Goal: Information Seeking & Learning: Learn about a topic

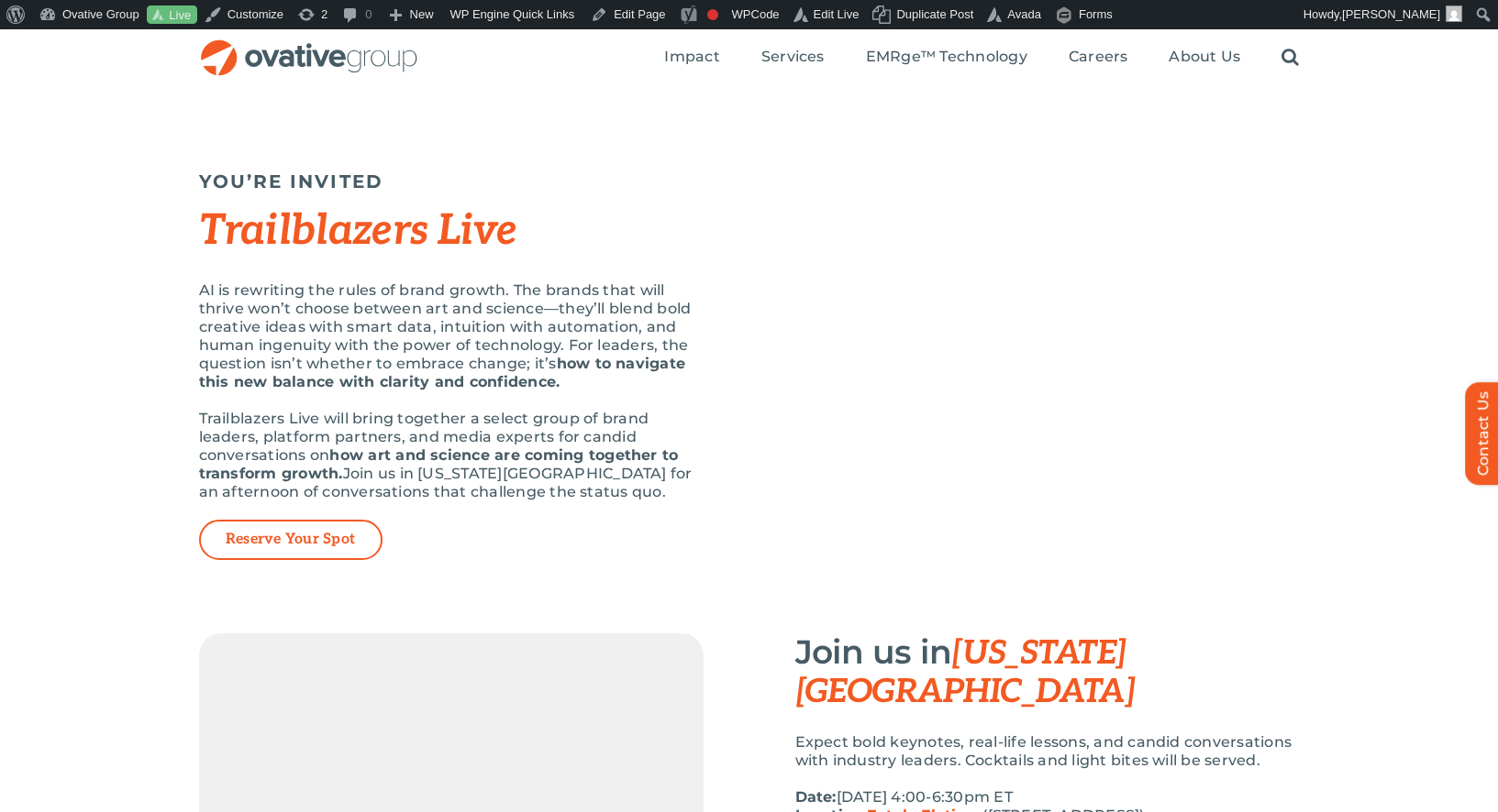
scroll to position [1653, 0]
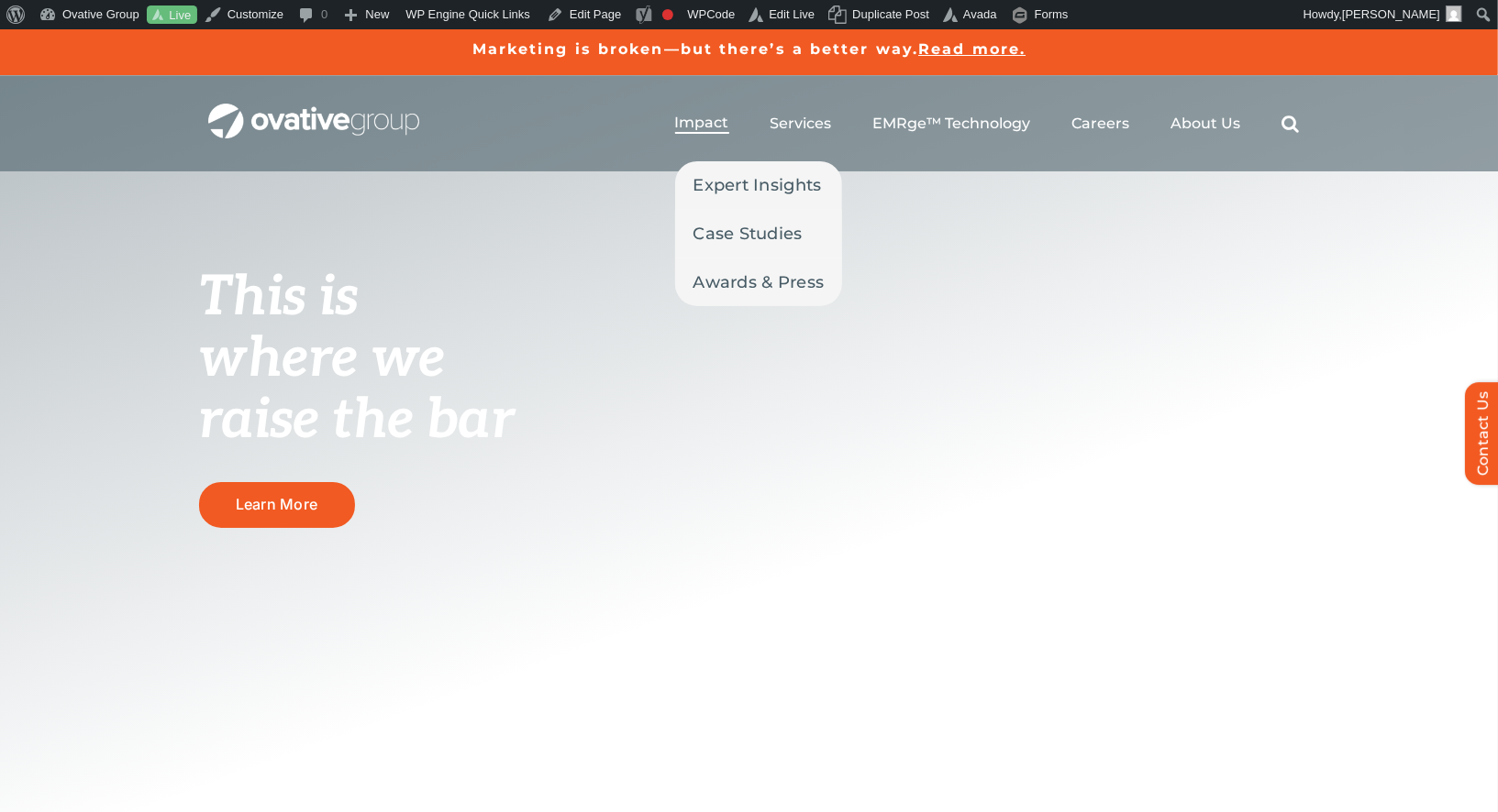
click at [686, 117] on span "Impact" at bounding box center [703, 123] width 54 height 18
click at [708, 121] on span "Impact" at bounding box center [703, 123] width 54 height 18
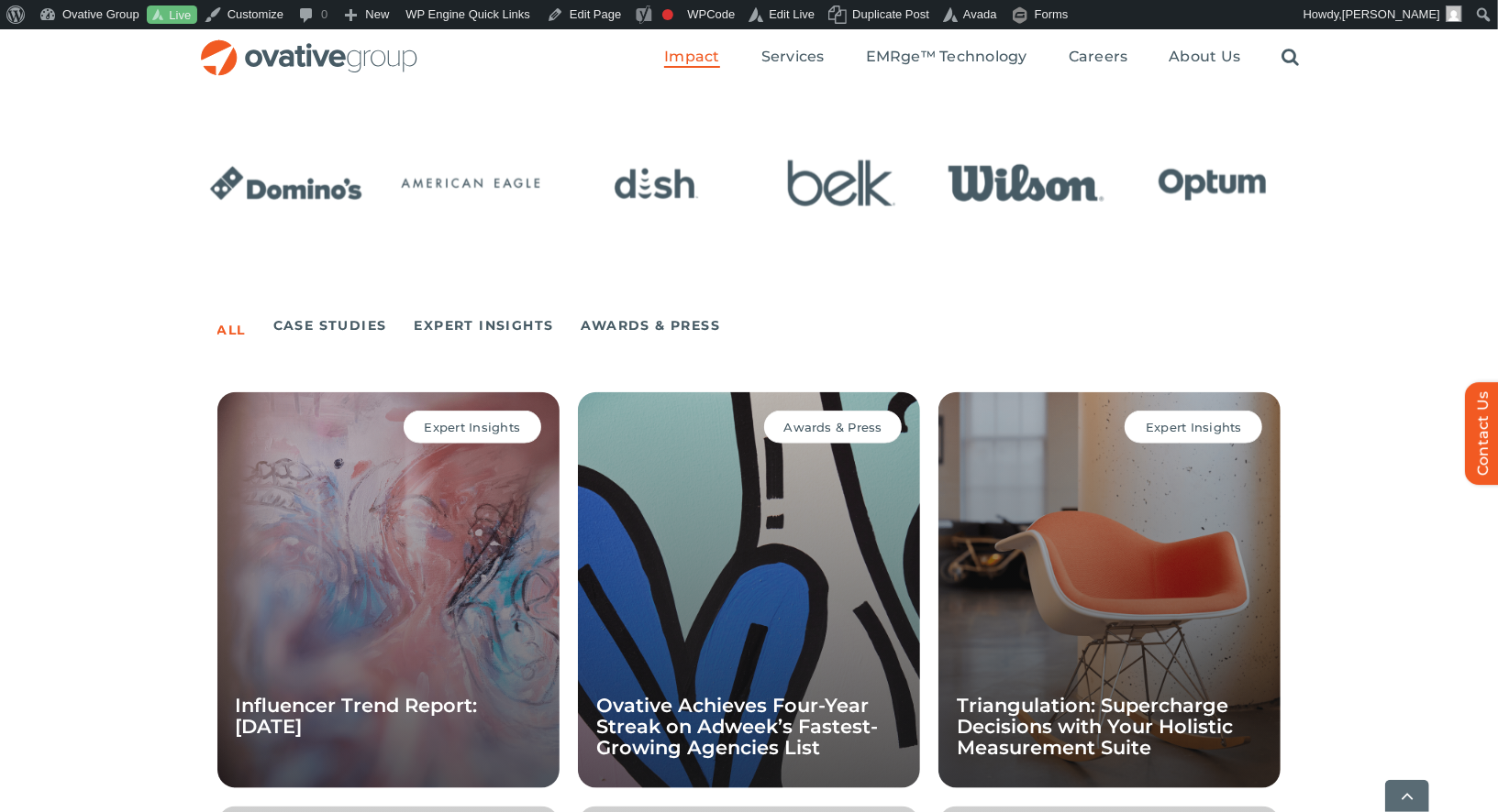
scroll to position [1350, 0]
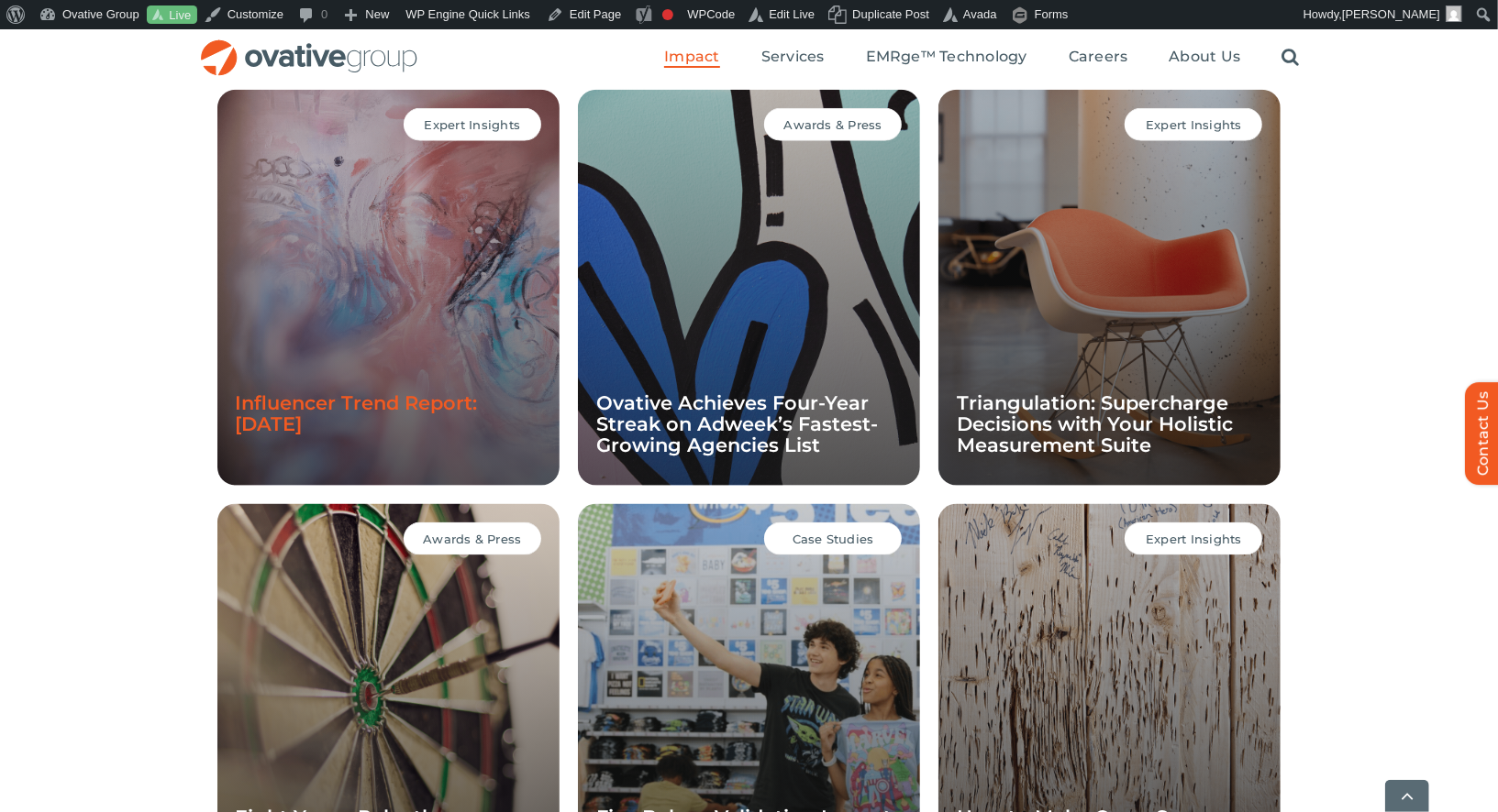
click at [360, 427] on link "Influencer Trend Report: [DATE]" at bounding box center [357, 413] width 242 height 44
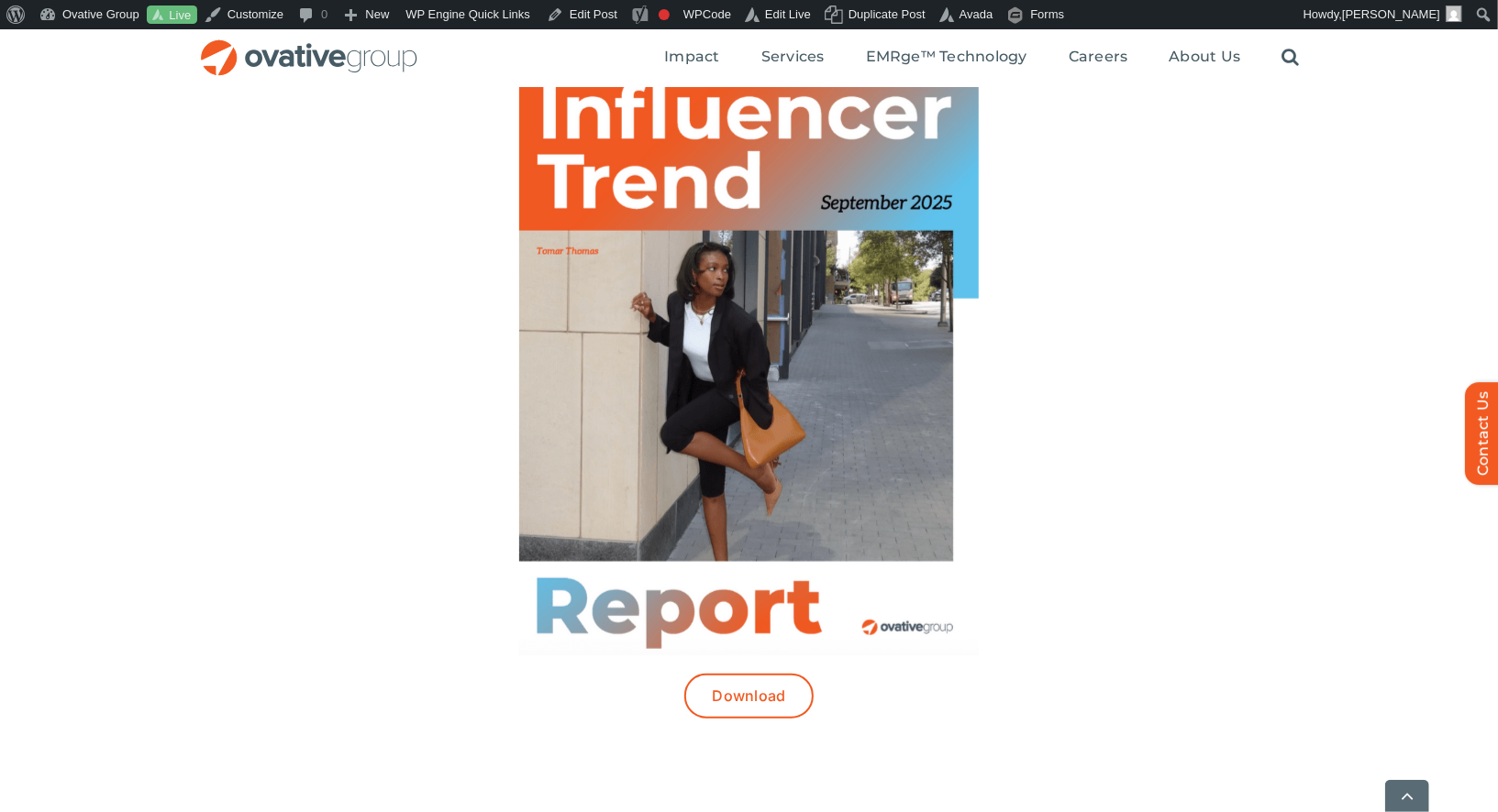
scroll to position [686, 0]
